Goal: Task Accomplishment & Management: Use online tool/utility

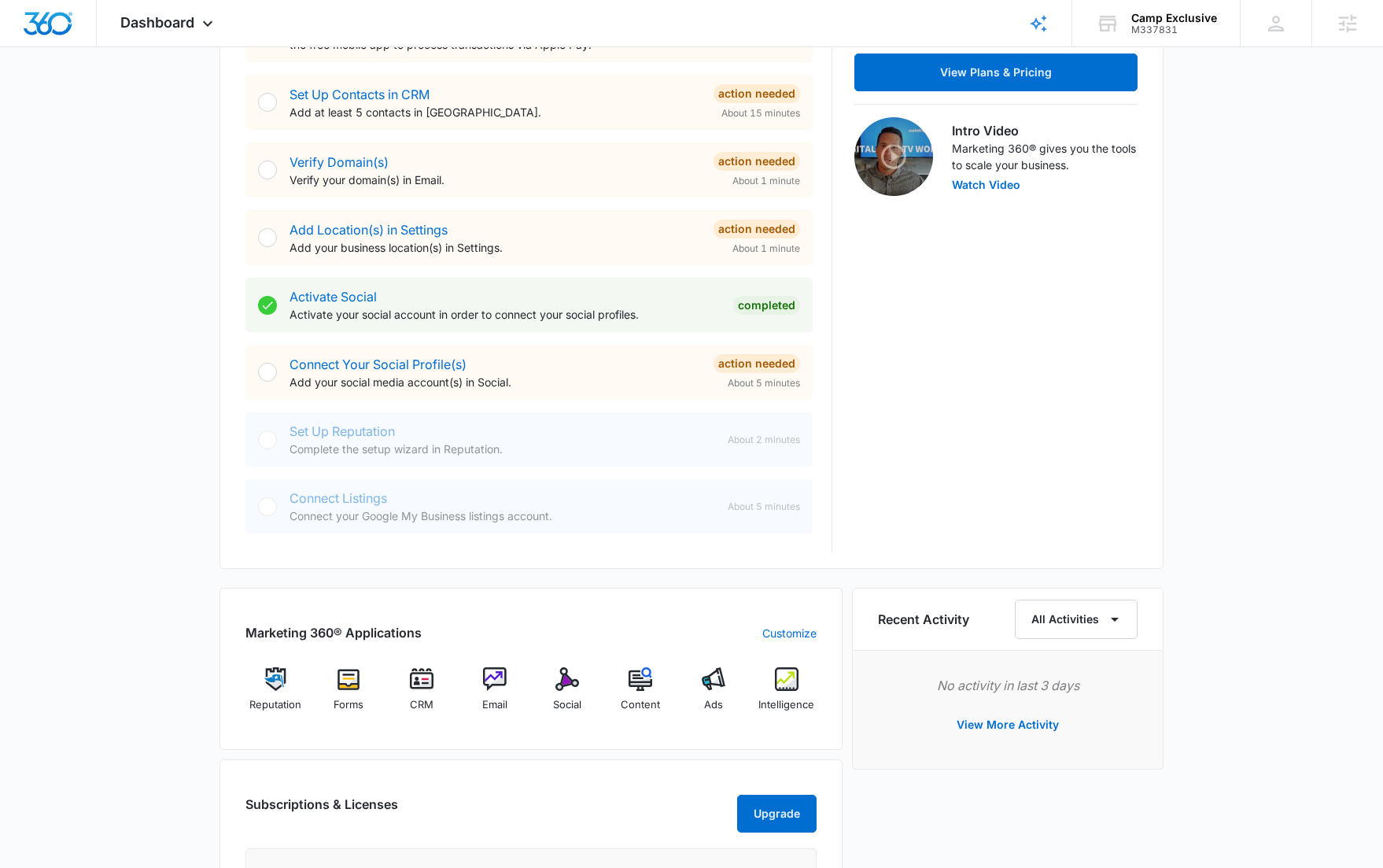
scroll to position [453, 0]
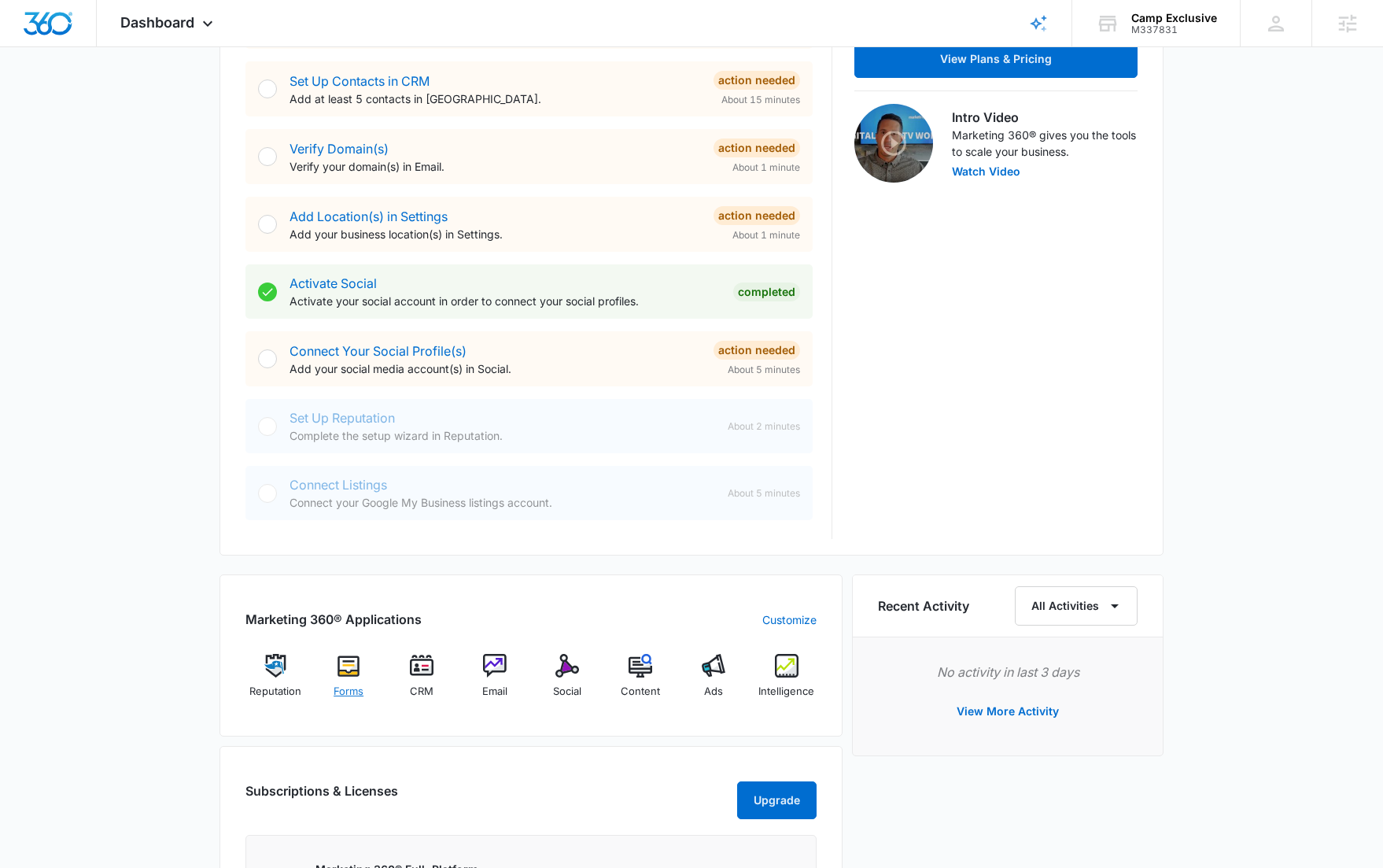
click at [341, 672] on img at bounding box center [349, 666] width 24 height 24
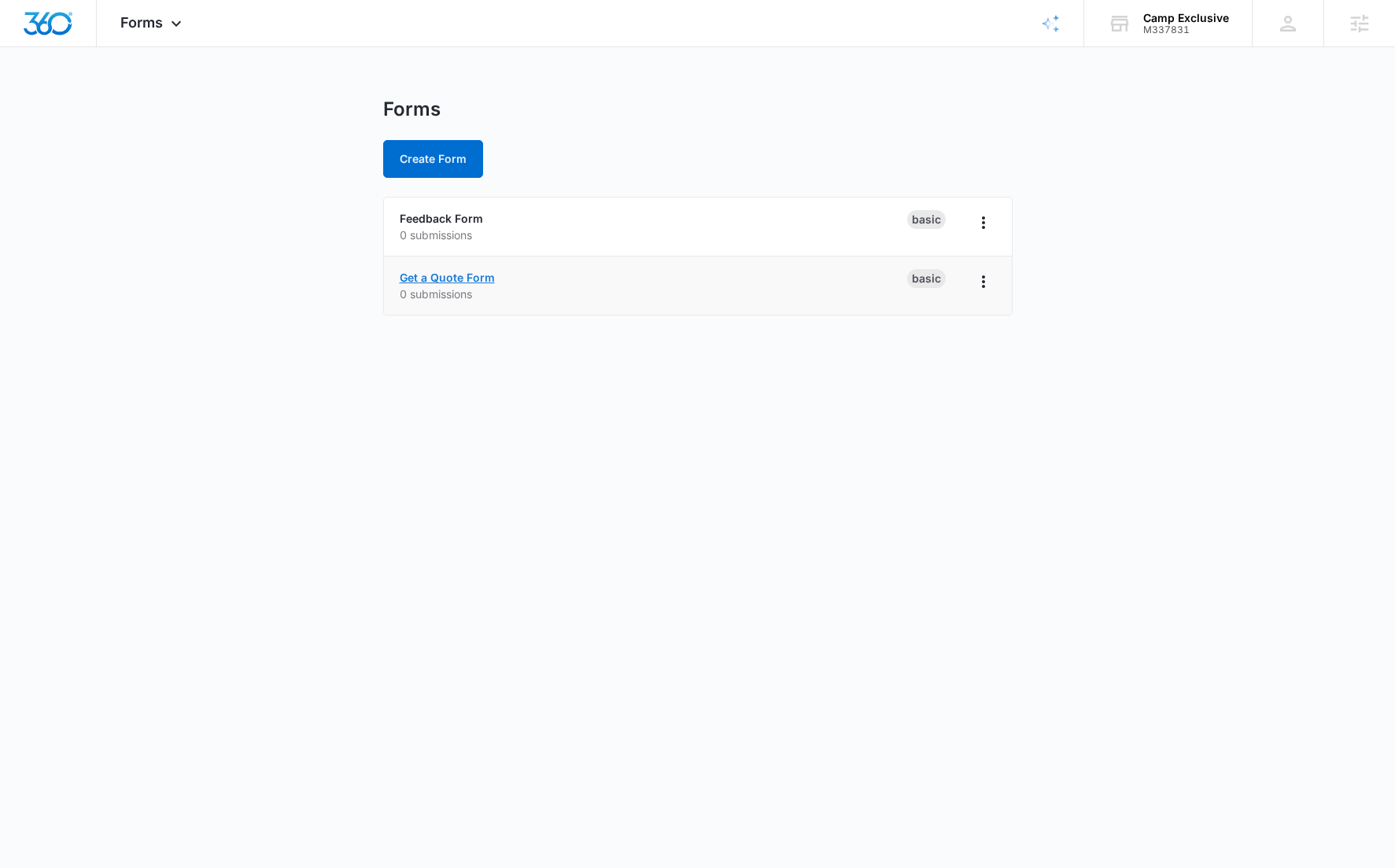
click at [453, 278] on link "Get a Quote Form" at bounding box center [447, 277] width 95 height 14
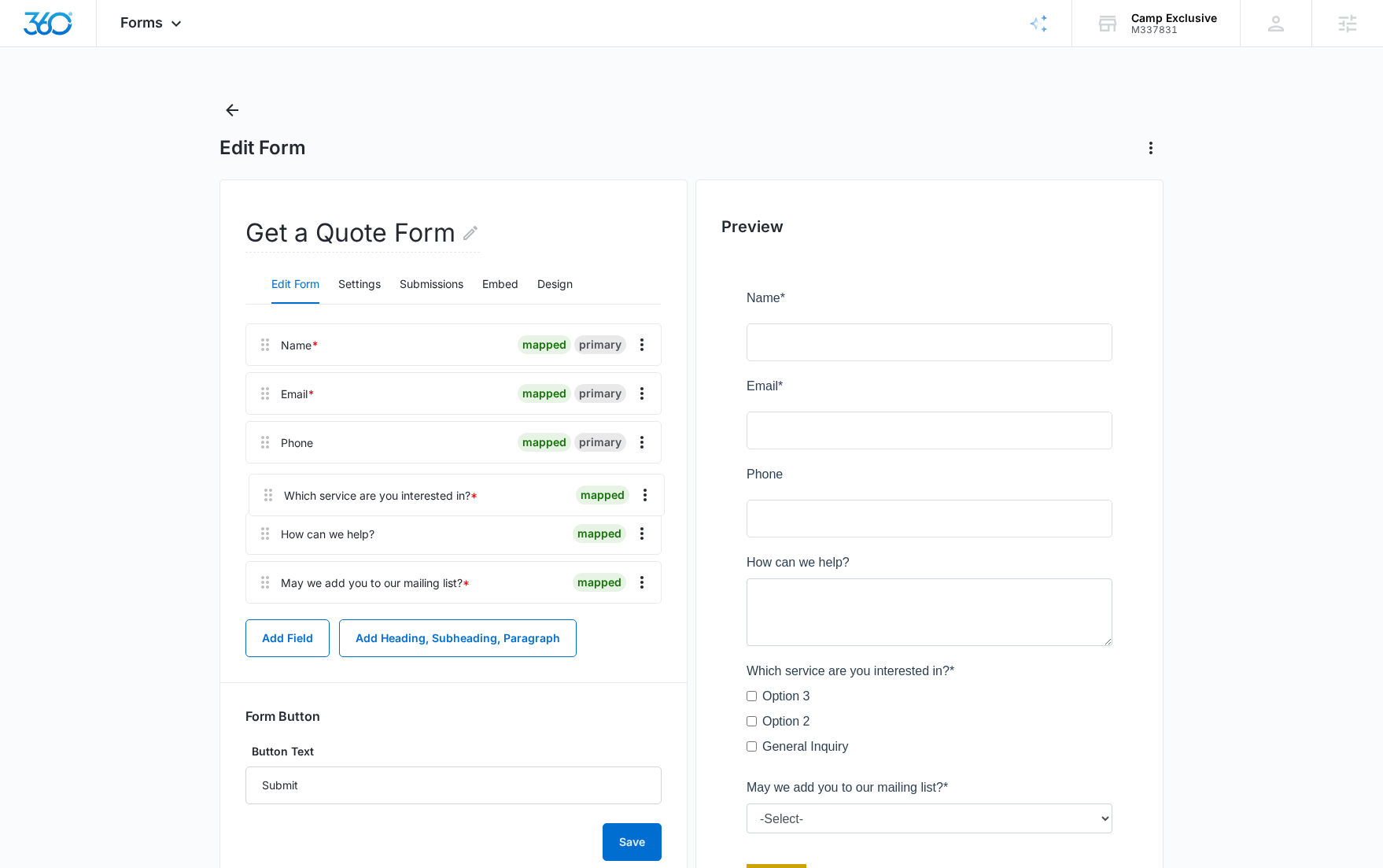
drag, startPoint x: 265, startPoint y: 540, endPoint x: 268, endPoint y: 483, distance: 57.1
click at [268, 483] on div "Name * mapped primary Email * mapped primary Phone mapped primary How can we he…" at bounding box center [453, 466] width 417 height 287
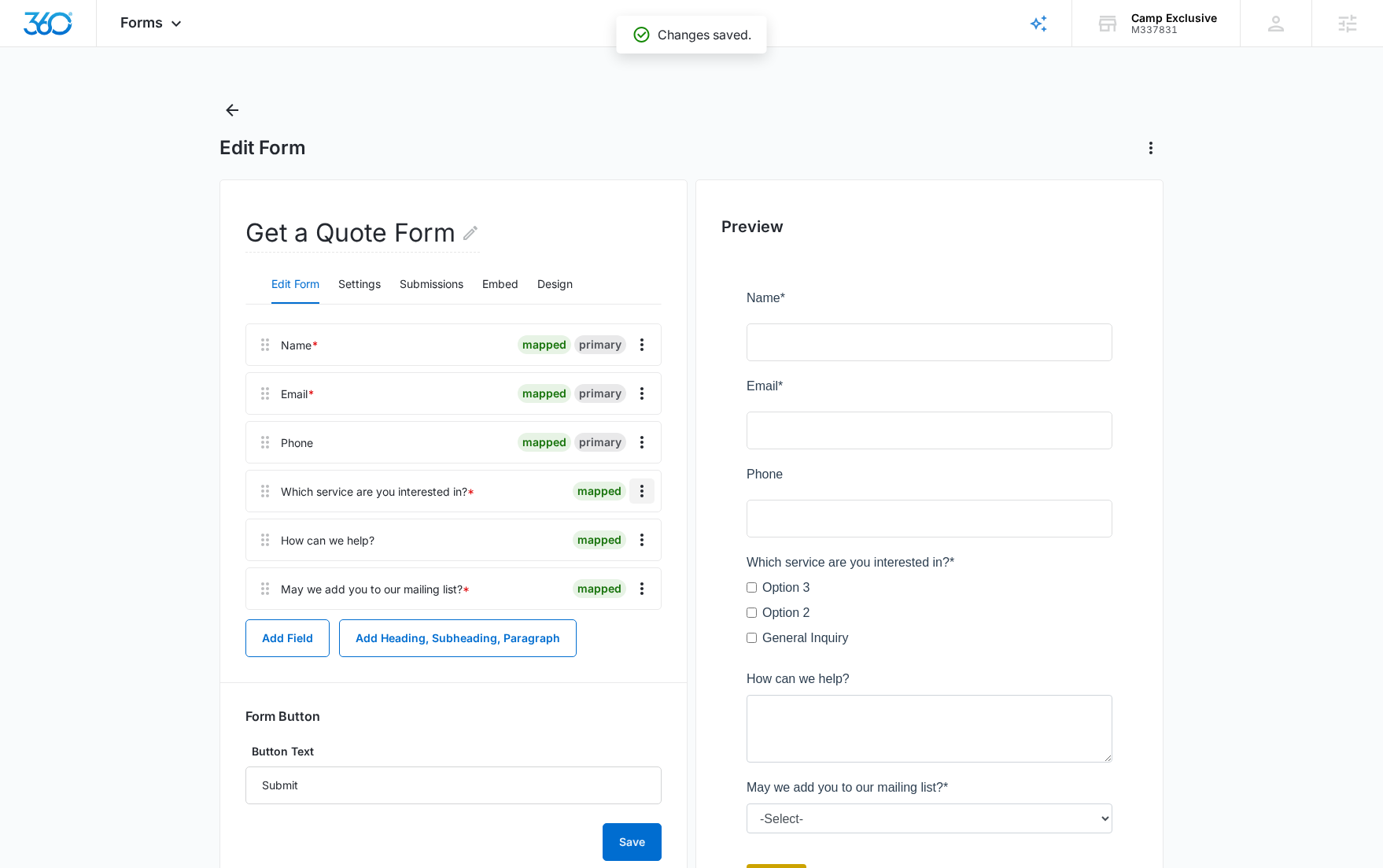
click at [648, 489] on icon "Overflow Menu" at bounding box center [642, 491] width 19 height 19
click at [605, 530] on div "Edit" at bounding box center [600, 535] width 33 height 11
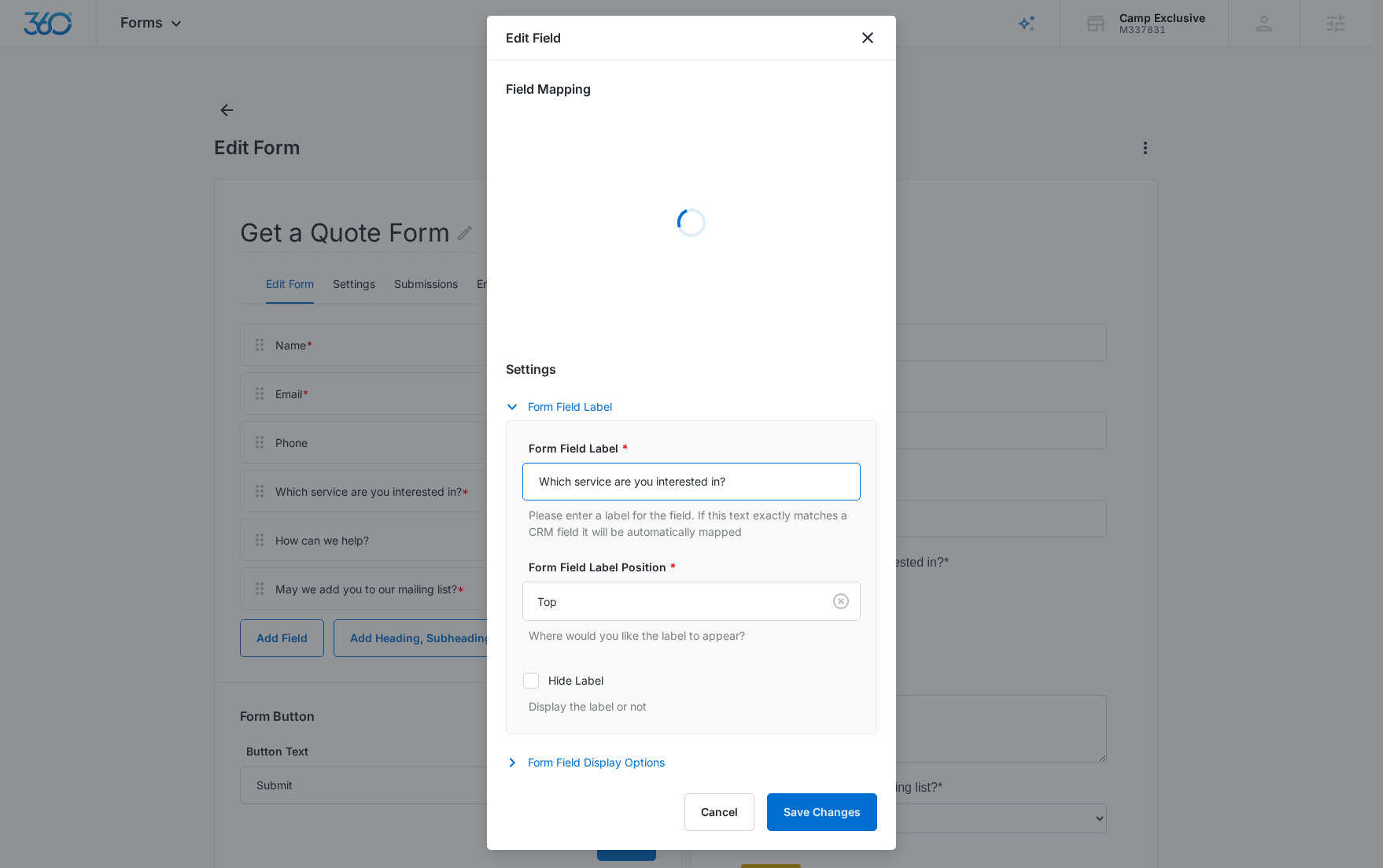
click at [593, 478] on input "Which service are you interested in?" at bounding box center [691, 481] width 338 height 38
select select "350"
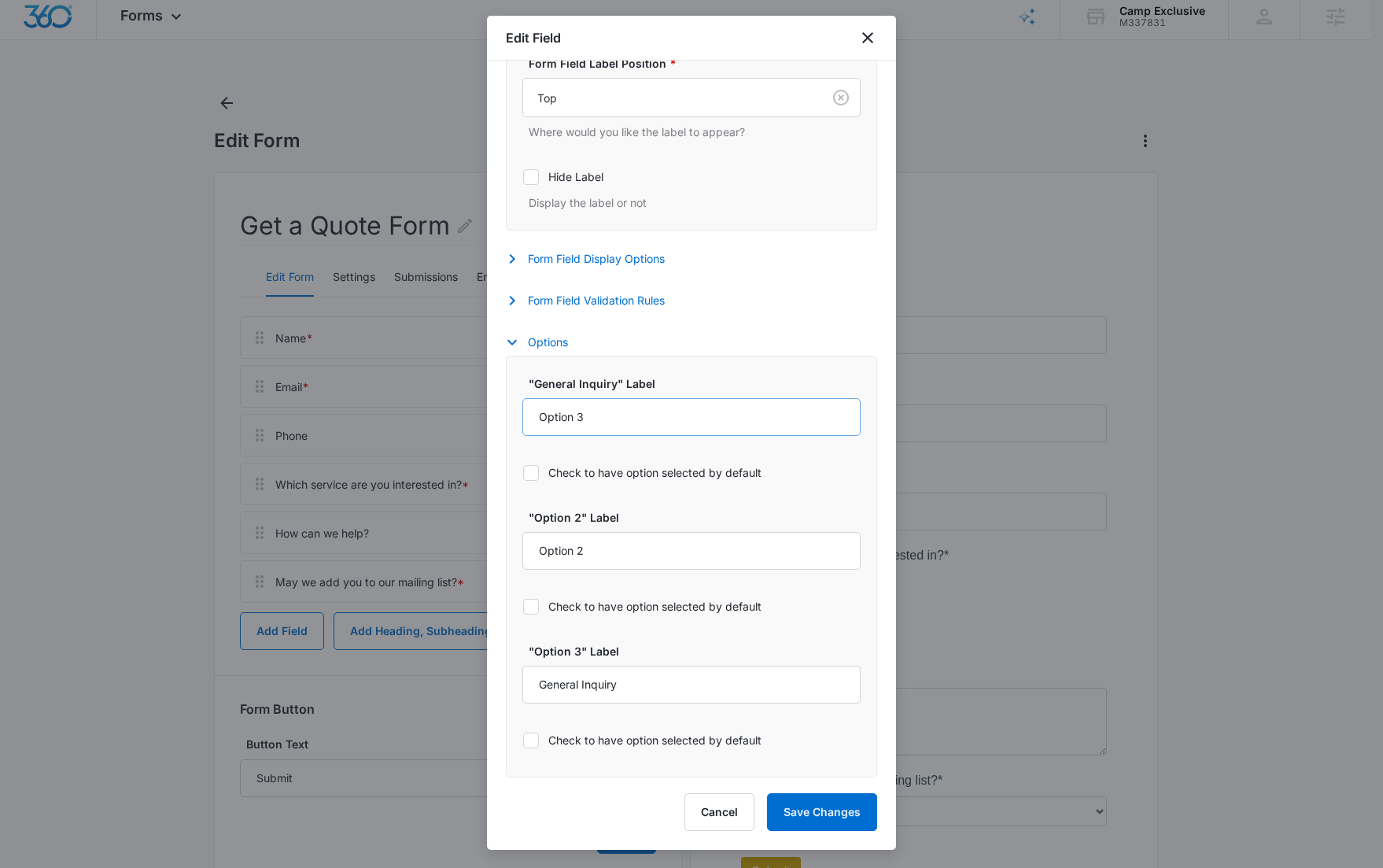
scroll to position [5, 0]
type input "What are you interested in?"
click at [620, 411] on input "Option 3" at bounding box center [691, 417] width 338 height 38
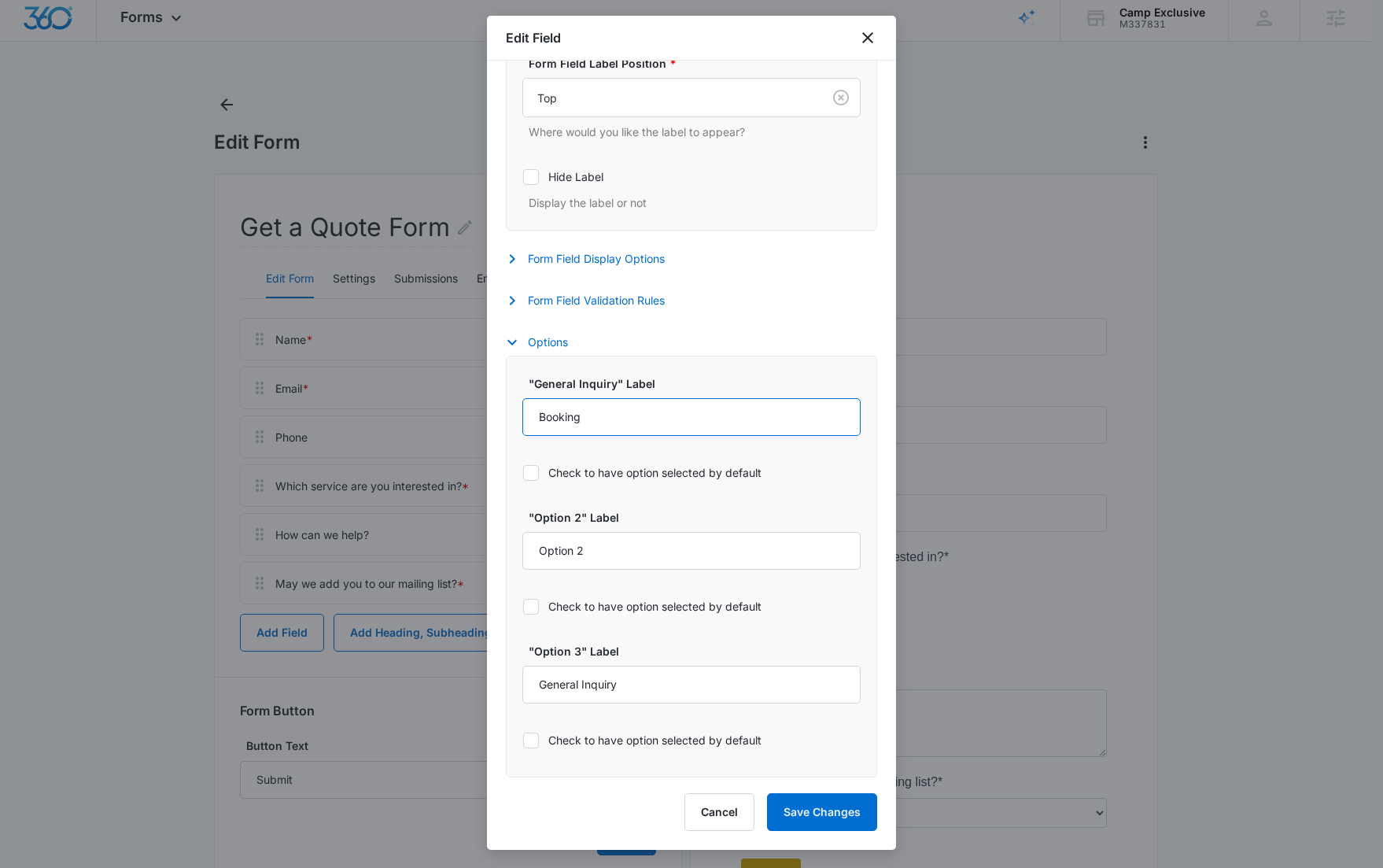
type input "Booking"
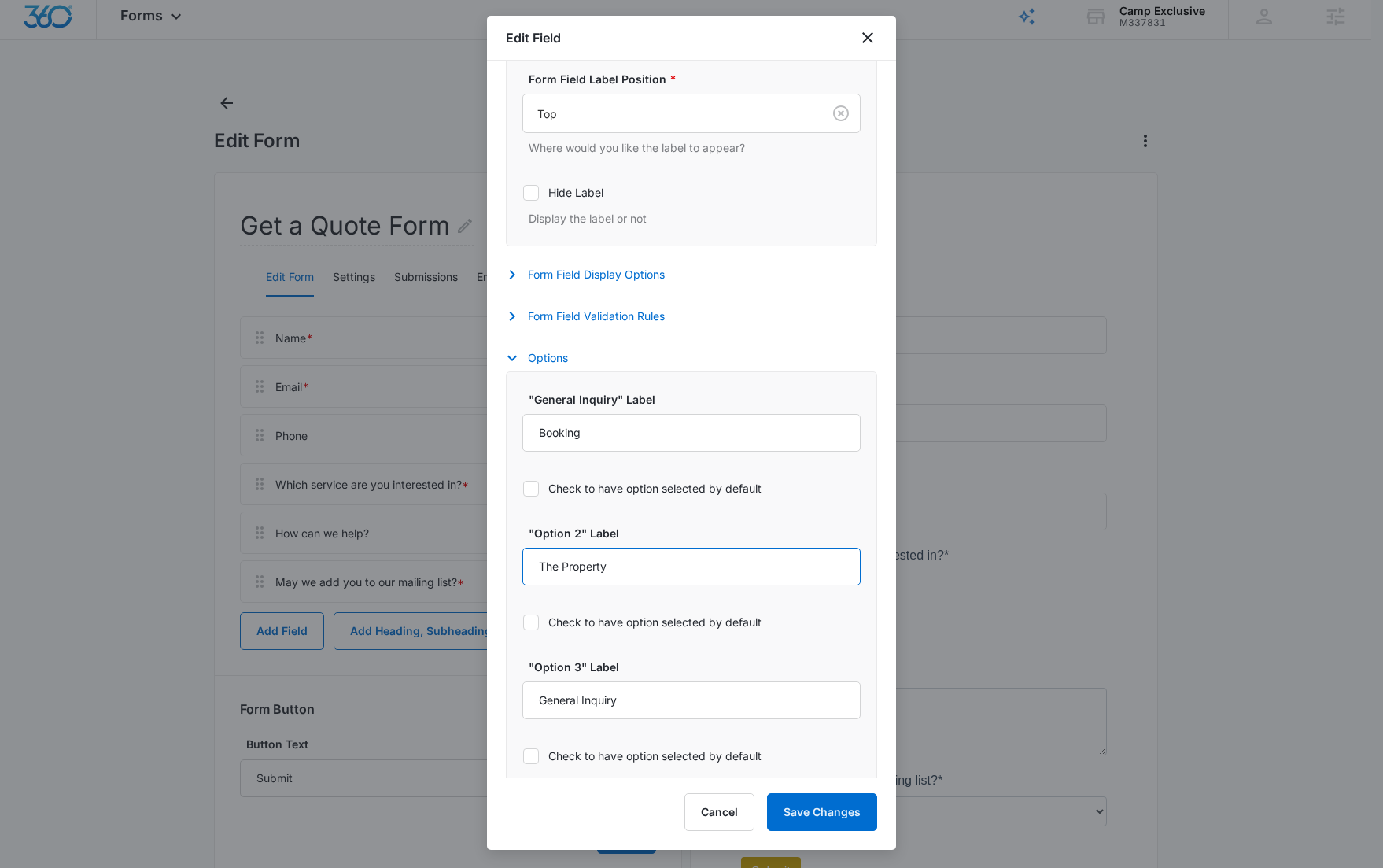
scroll to position [0, 0]
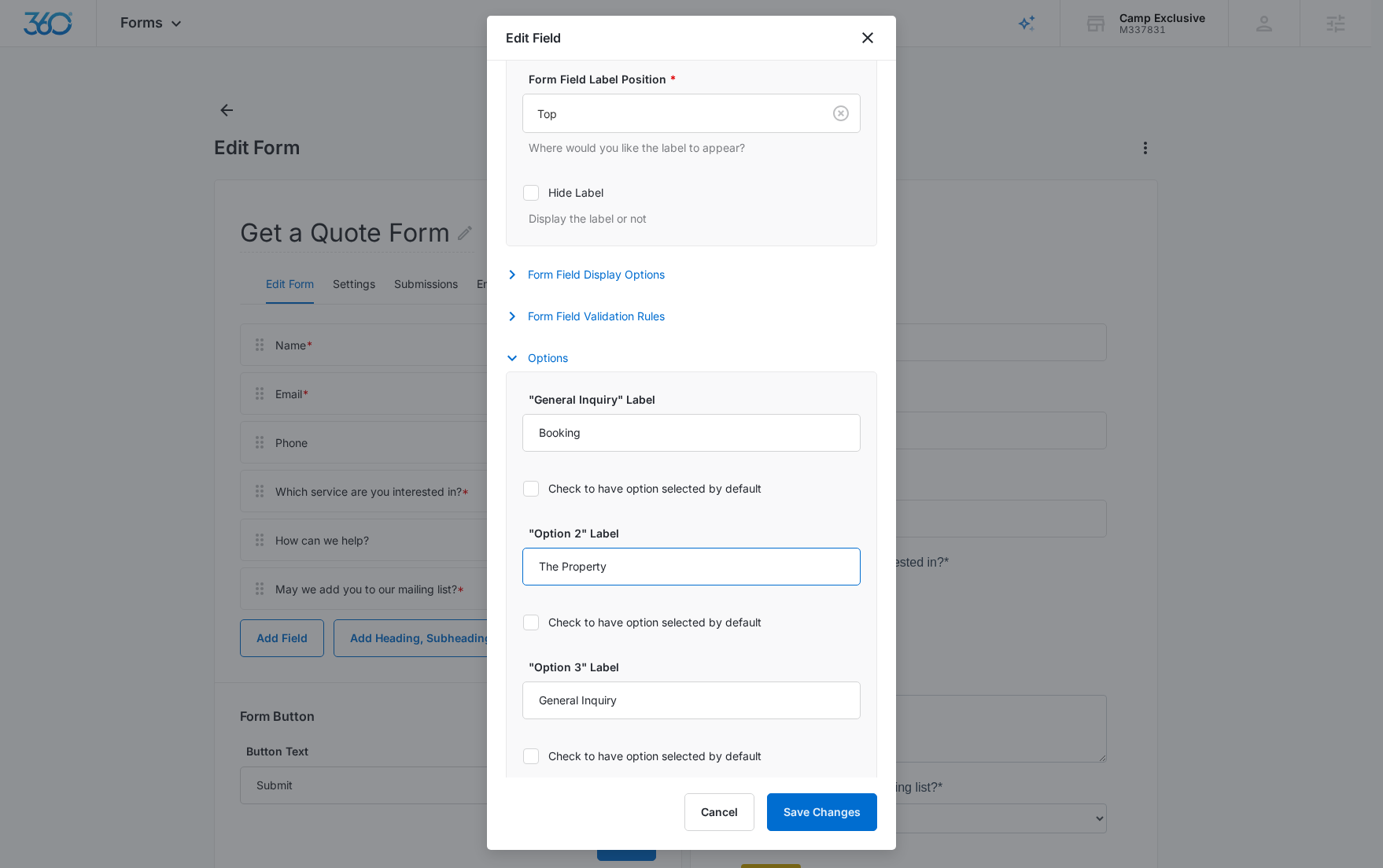
type input "The Property"
click at [808, 808] on button "Save Changes" at bounding box center [822, 811] width 110 height 38
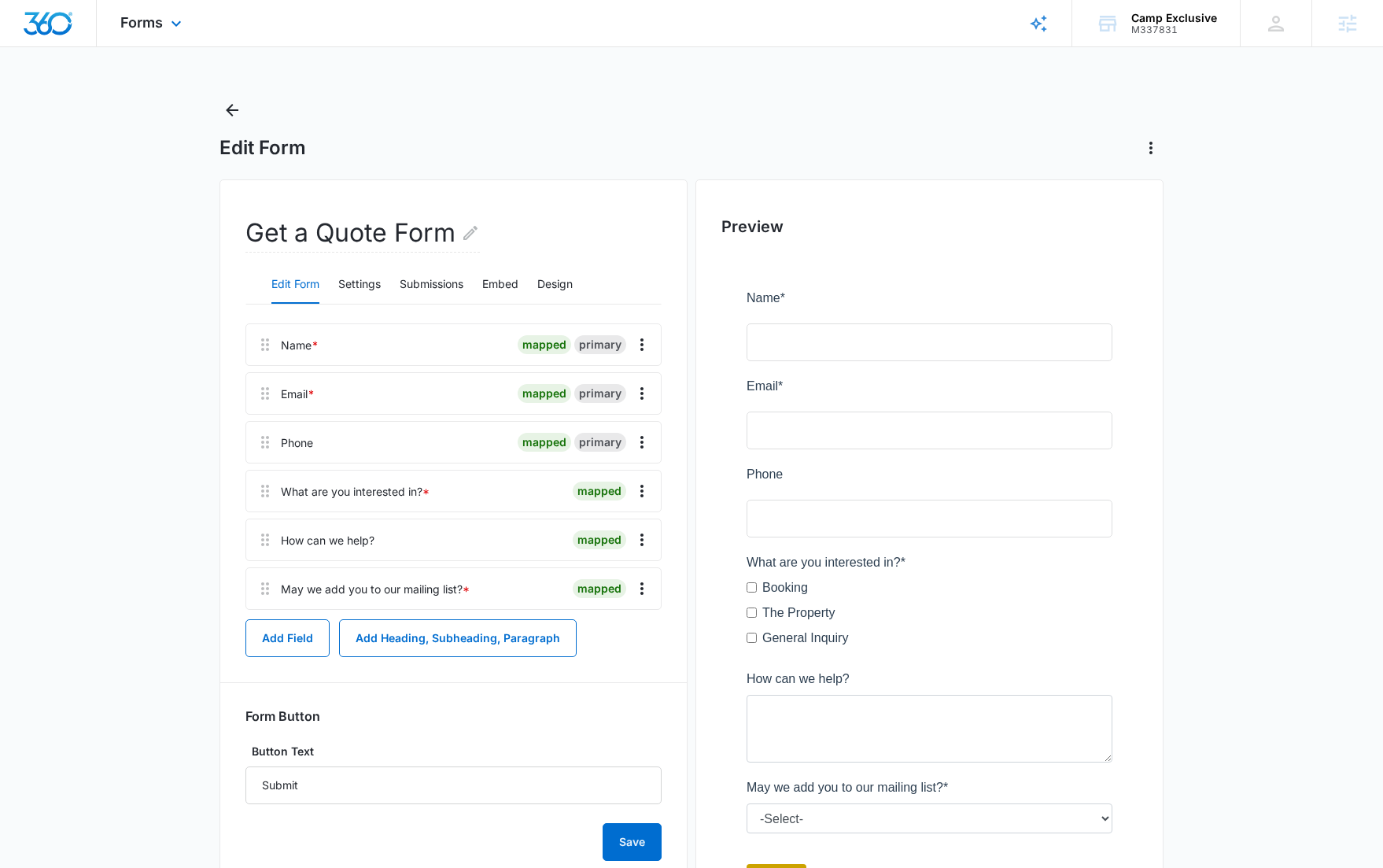
click at [39, 20] on img "Dashboard" at bounding box center [48, 24] width 50 height 24
